Goal: Navigation & Orientation: Find specific page/section

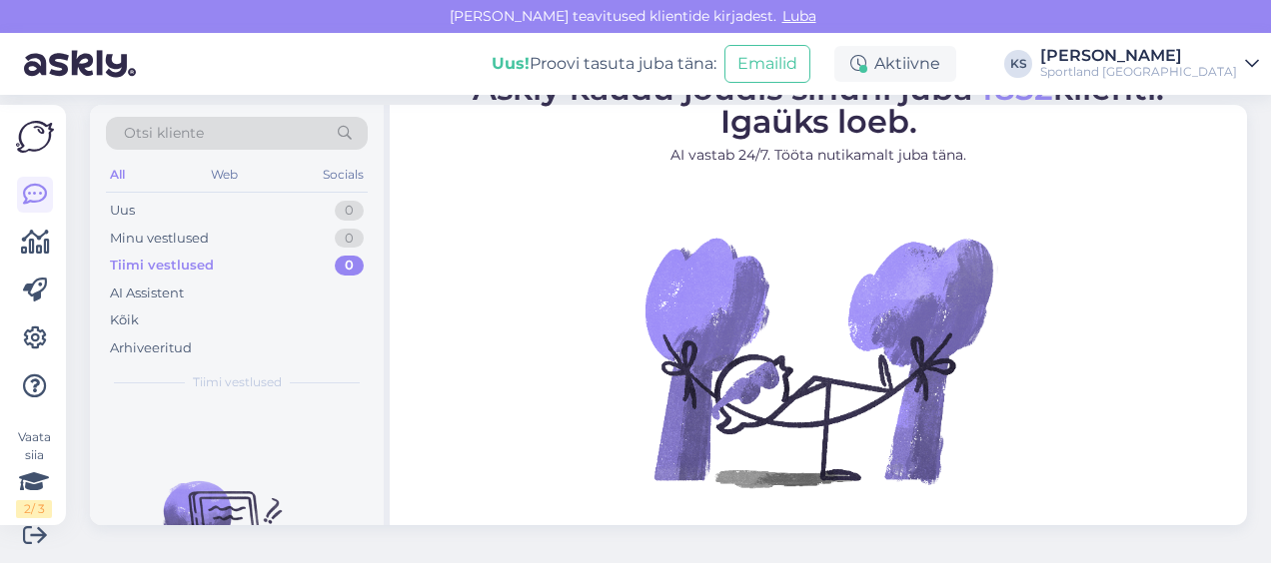
scroll to position [17, 0]
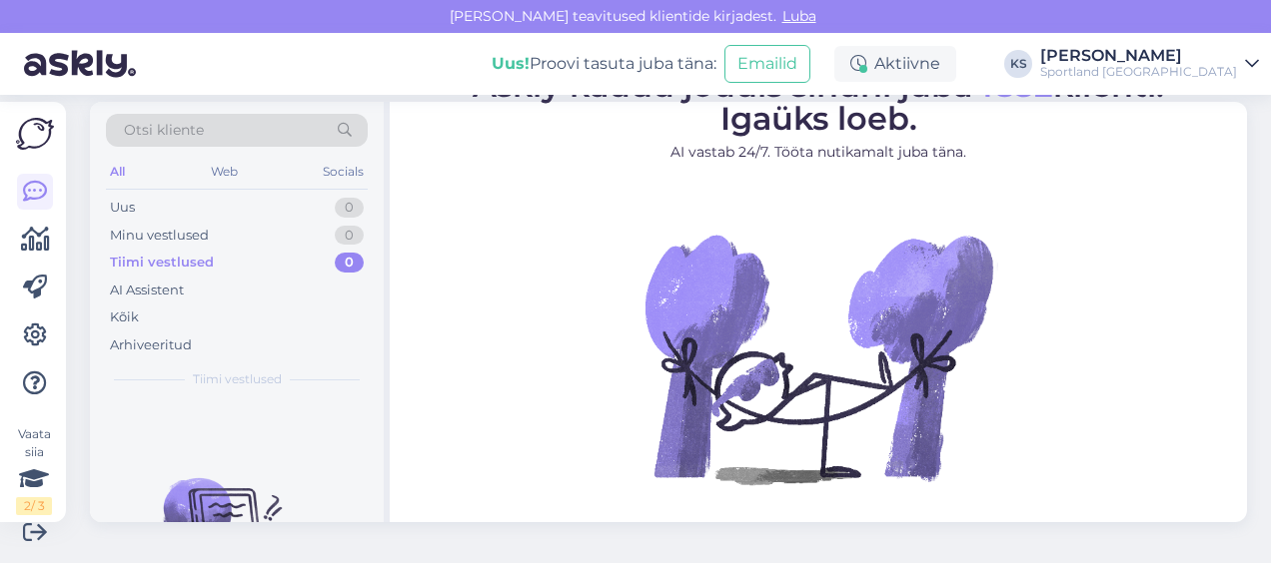
click at [1183, 76] on div "Sportland [GEOGRAPHIC_DATA]" at bounding box center [1138, 72] width 197 height 16
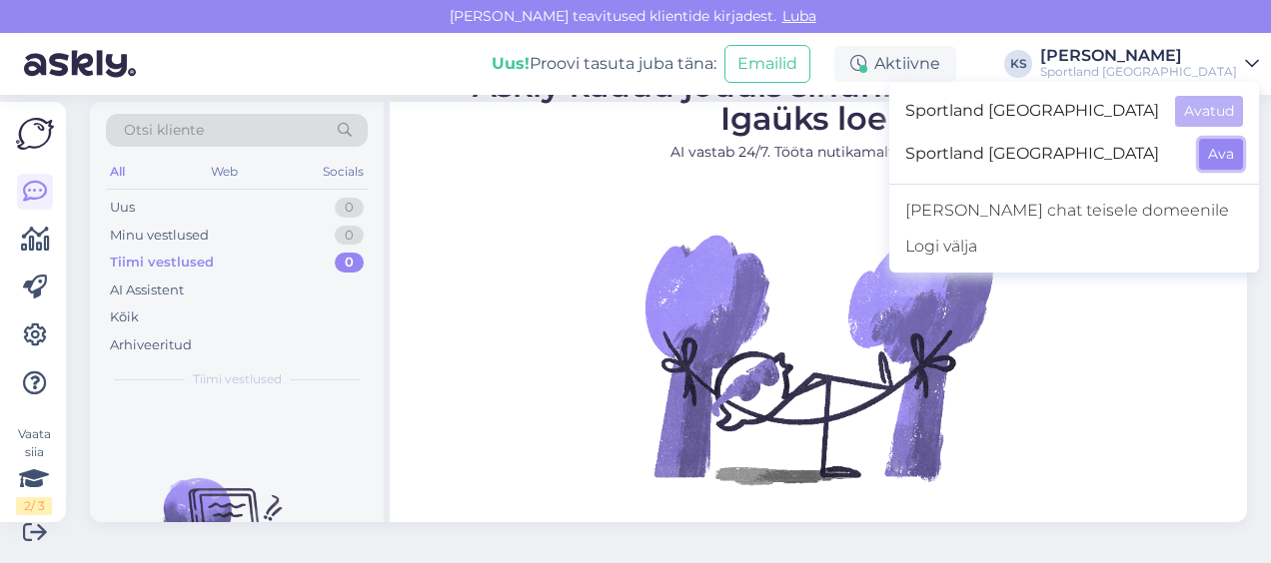
click at [1221, 144] on button "Ava" at bounding box center [1221, 154] width 44 height 31
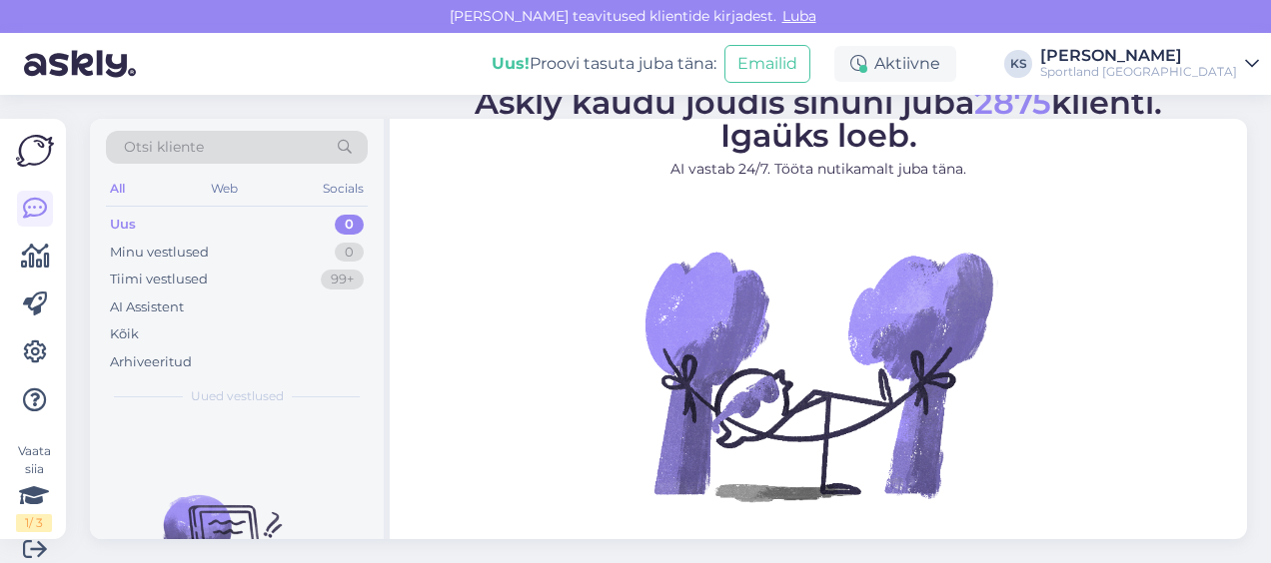
click at [1202, 66] on div "Sportland [GEOGRAPHIC_DATA]" at bounding box center [1138, 72] width 197 height 16
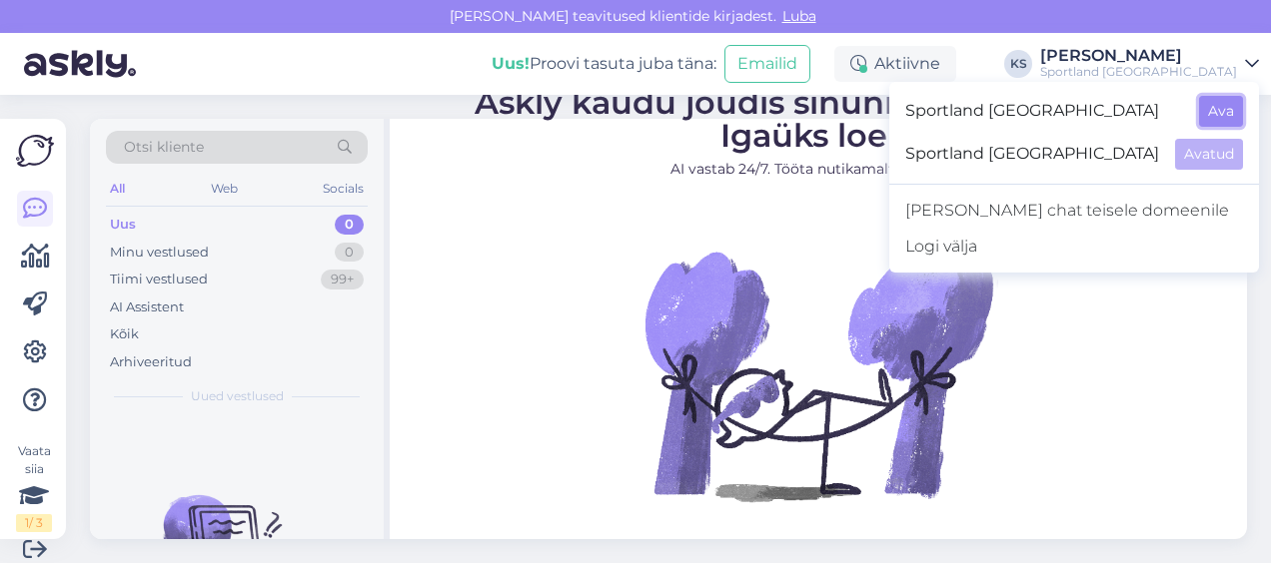
click at [1231, 119] on button "Ava" at bounding box center [1221, 111] width 44 height 31
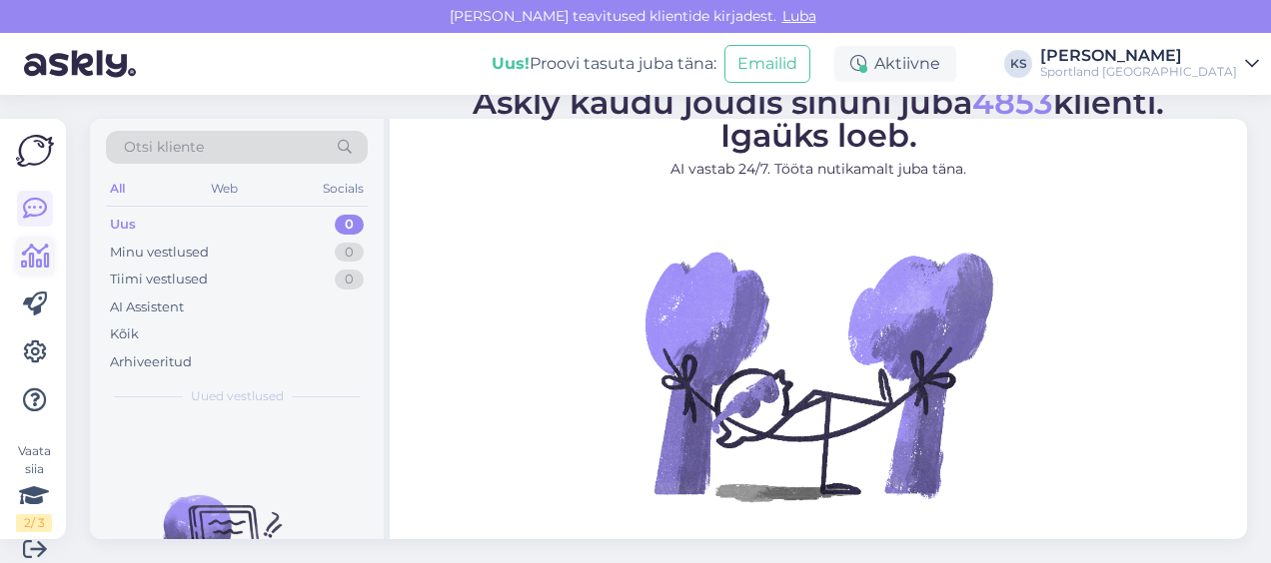
click at [32, 248] on icon at bounding box center [35, 257] width 29 height 24
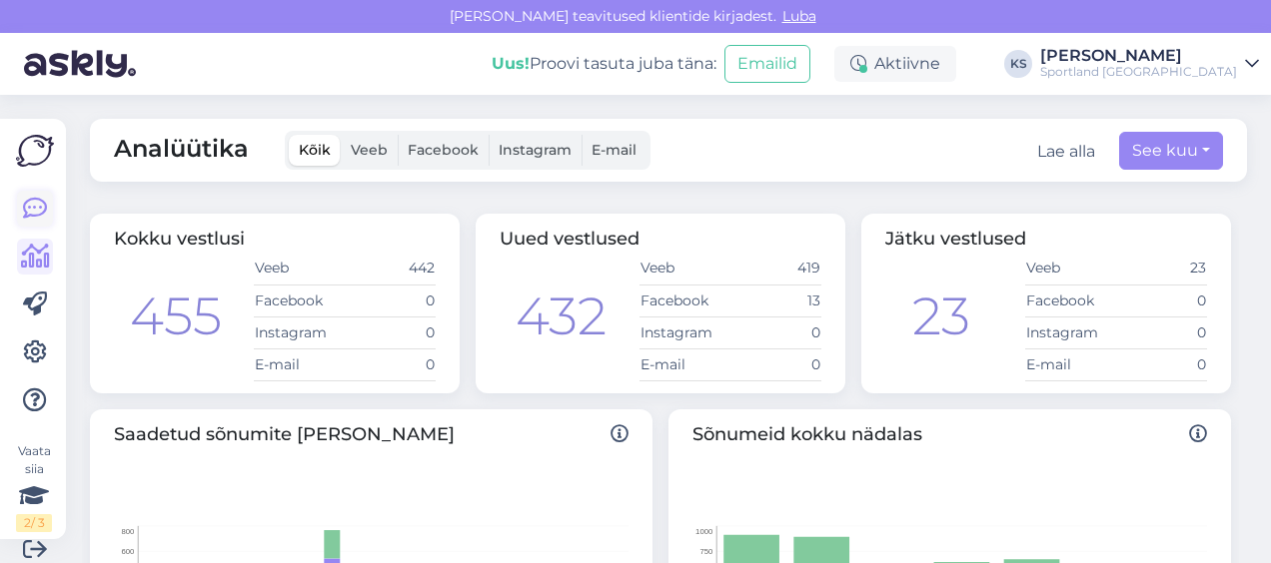
click at [42, 207] on icon at bounding box center [35, 209] width 24 height 24
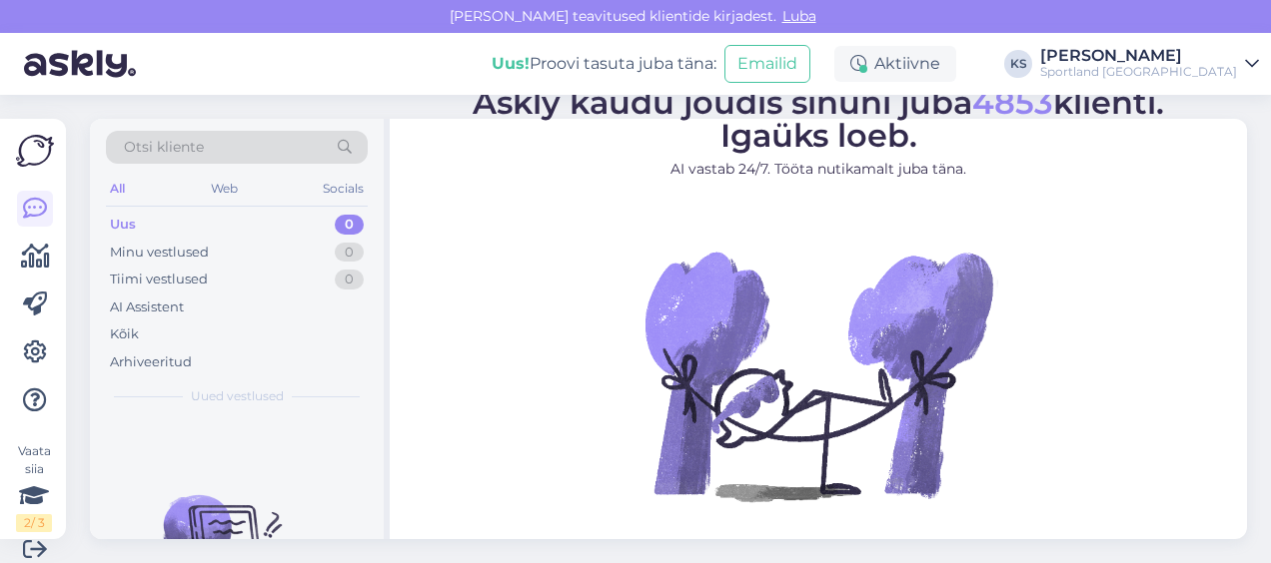
click at [1236, 73] on div "Sportland [GEOGRAPHIC_DATA]" at bounding box center [1138, 72] width 197 height 16
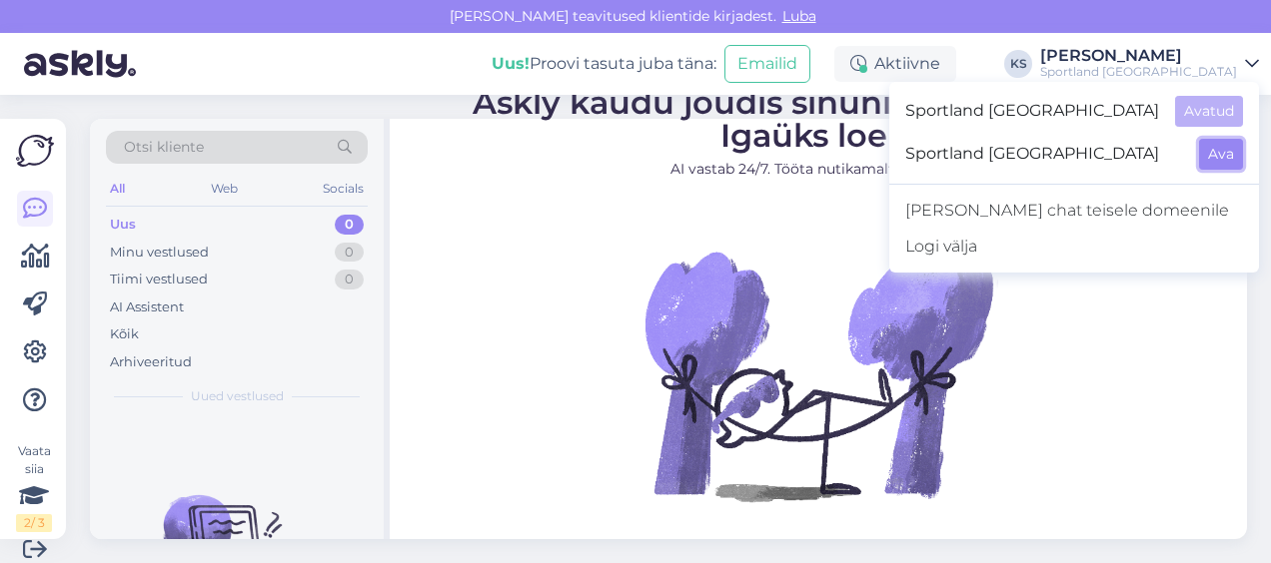
click at [1224, 160] on button "Ava" at bounding box center [1221, 154] width 44 height 31
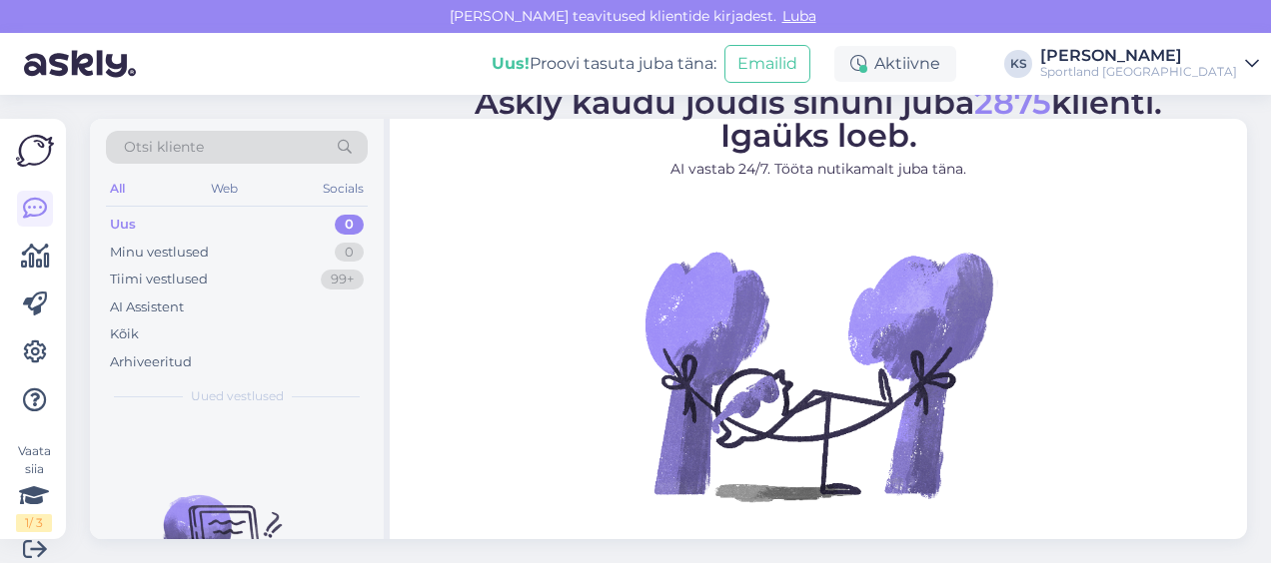
click at [1195, 58] on div "[PERSON_NAME]" at bounding box center [1138, 56] width 197 height 16
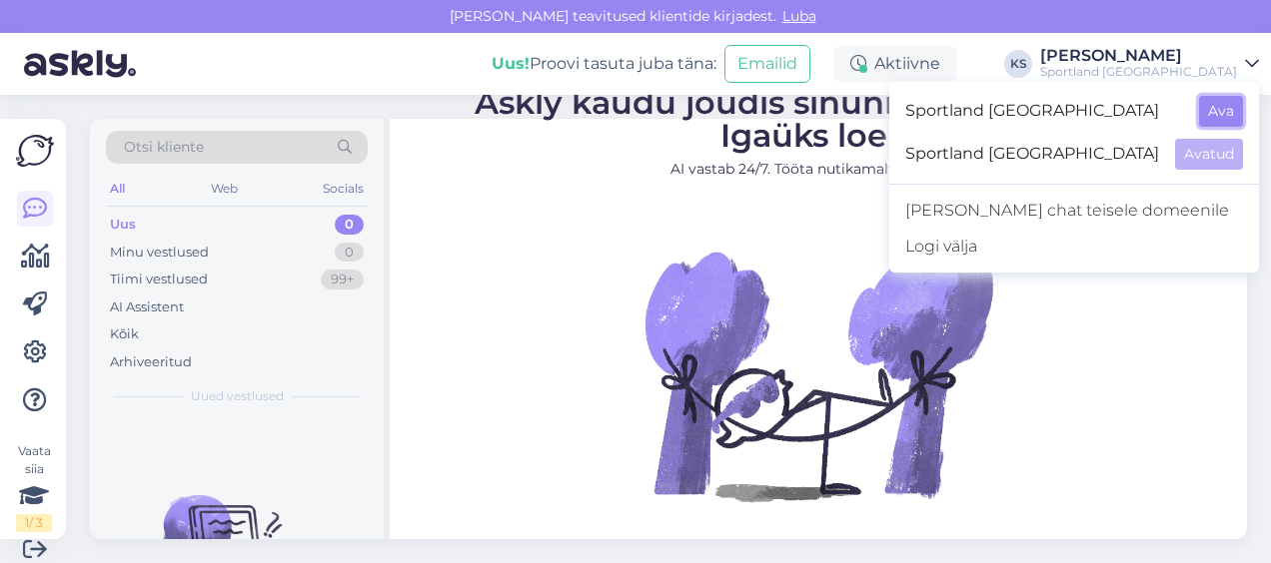
click at [1214, 111] on button "Ava" at bounding box center [1221, 111] width 44 height 31
